Goal: Participate in discussion: Engage in conversation with other users on a specific topic

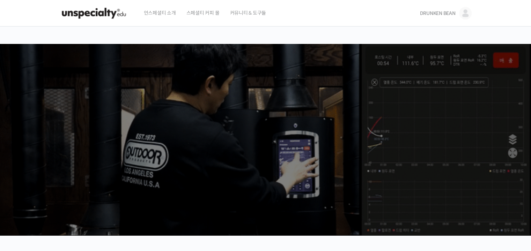
click at [449, 12] on span "DRUNKEN BEAN" at bounding box center [437, 13] width 36 height 6
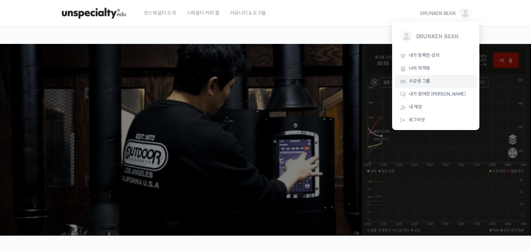
click at [432, 81] on link "수강생 그룹" at bounding box center [436, 81] width 82 height 13
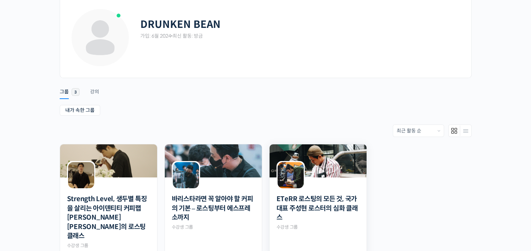
scroll to position [35, 0]
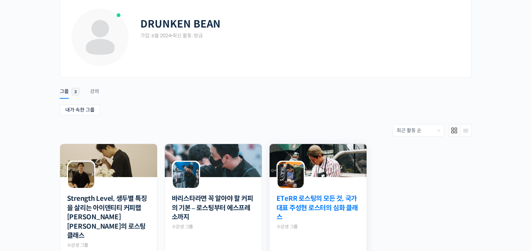
click at [315, 205] on link "ETeRR 로스팅의 모든 것, 국가대표 주성현 로스터의 심화 클래스" at bounding box center [317, 208] width 83 height 28
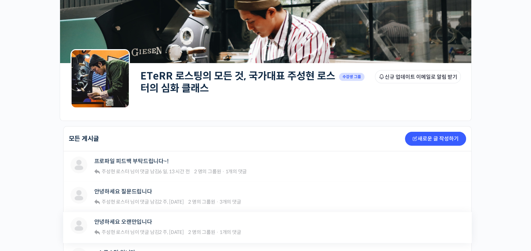
scroll to position [140, 0]
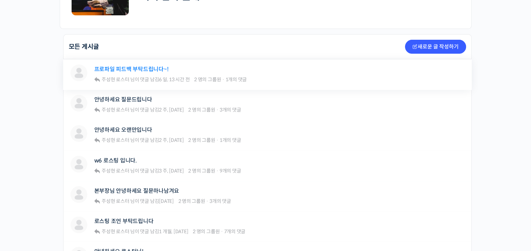
click at [158, 68] on link "프로파일 피드백 부탁드립니다~!" at bounding box center [131, 69] width 74 height 7
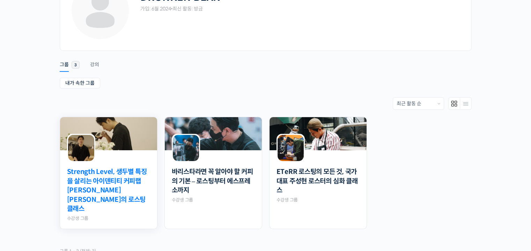
scroll to position [90, 0]
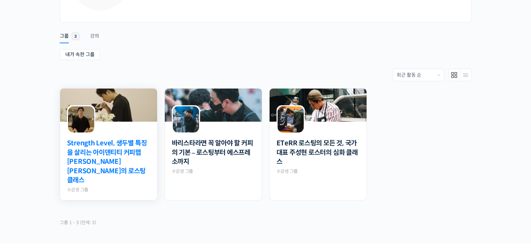
click at [120, 142] on link "Strength Level, 생두별 특징을 살리는 아이덴티티 커피랩 [PERSON_NAME] [PERSON_NAME]의 로스팅 클래스" at bounding box center [108, 162] width 83 height 46
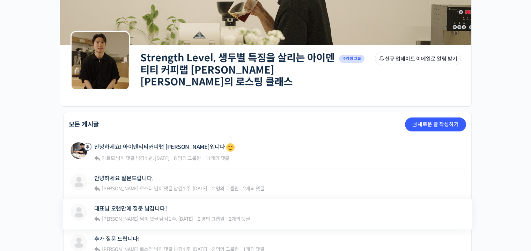
scroll to position [105, 0]
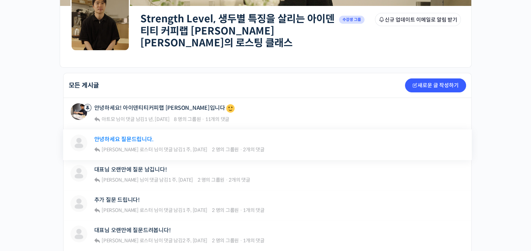
click at [137, 136] on link "안녕하세요 질문드립니다." at bounding box center [123, 139] width 59 height 7
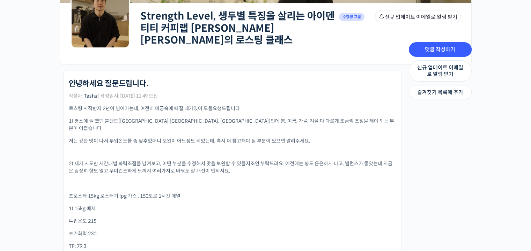
scroll to position [174, 0]
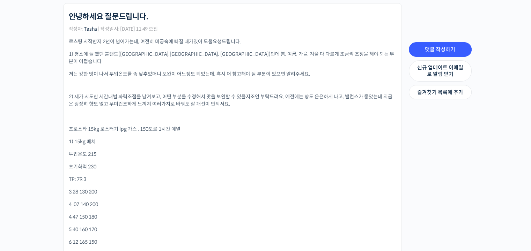
drag, startPoint x: 174, startPoint y: 64, endPoint x: 222, endPoint y: 60, distance: 48.3
click at [181, 70] on p "저는 강한 맛이 나서 투입온도를 좀 낮추었더니 보완이 어느정도 되었는데, 혹시 더 참고해야 될 부분이 있으면 알려주세요." at bounding box center [232, 73] width 327 height 7
click at [223, 70] on p "저는 강한 맛이 나서 투입온도를 좀 낮추었더니 보완이 어느정도 되었는데, 혹시 더 참고해야 될 부분이 있으면 알려주세요." at bounding box center [232, 73] width 327 height 7
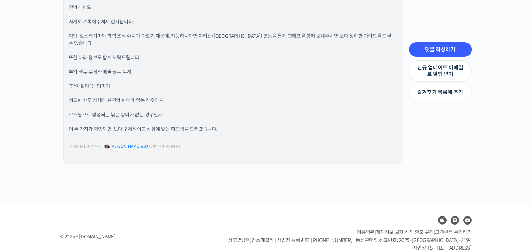
scroll to position [751, 0]
